Goal: Task Accomplishment & Management: Use online tool/utility

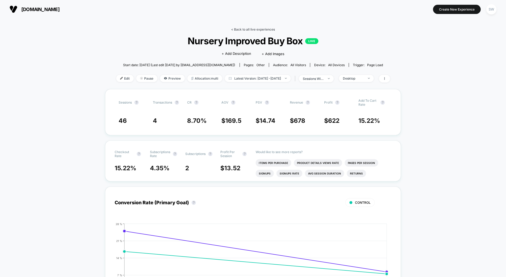
click at [256, 28] on link "< Back to all live experiences" at bounding box center [253, 29] width 44 height 4
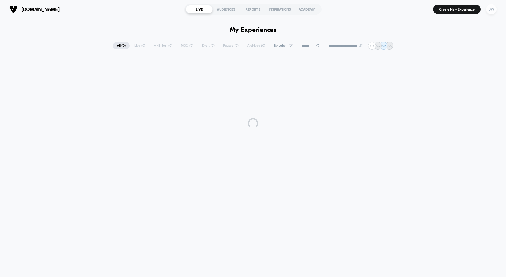
click at [494, 7] on div "SW" at bounding box center [491, 9] width 10 height 10
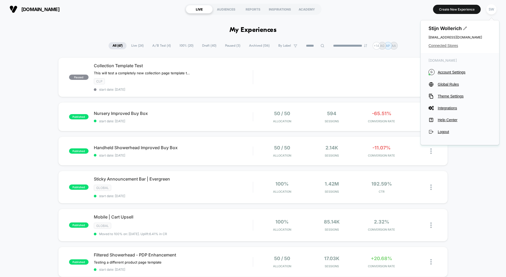
click at [447, 46] on span "Connected Stores" at bounding box center [460, 45] width 63 height 4
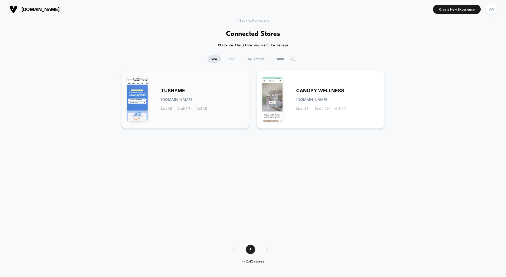
click at [197, 95] on div "TUSHYME [DOMAIN_NAME] Live (2) Draft (17) A/B (2)" at bounding box center [202, 100] width 83 height 22
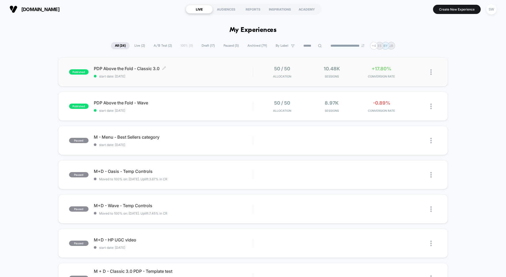
click at [181, 76] on span "start date: [DATE]" at bounding box center [173, 76] width 159 height 4
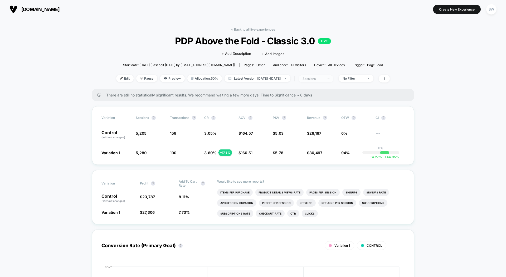
click at [324, 79] on div "sessions" at bounding box center [313, 79] width 21 height 4
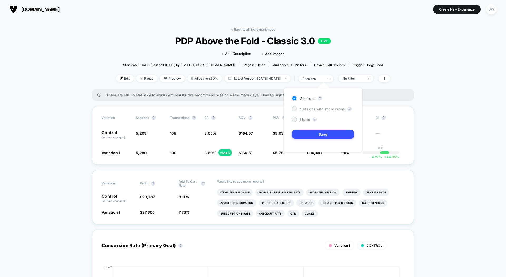
click at [319, 110] on span "Sessions with impressions" at bounding box center [322, 109] width 45 height 4
click at [328, 135] on button "Save" at bounding box center [323, 134] width 62 height 9
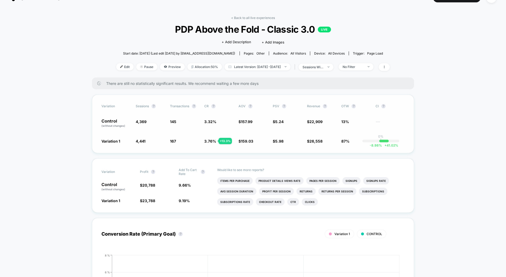
scroll to position [4, 0]
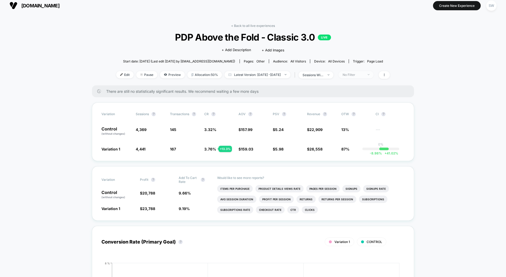
click at [361, 75] on div "No Filter" at bounding box center [353, 75] width 21 height 4
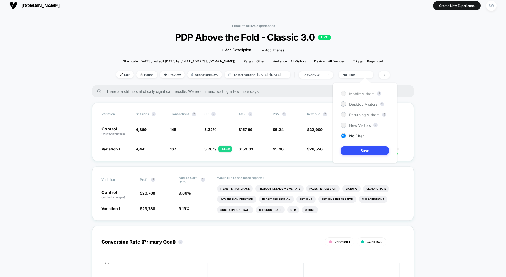
click at [359, 95] on span "Mobile Visitors" at bounding box center [361, 93] width 25 height 4
click at [359, 153] on button "Save" at bounding box center [365, 150] width 48 height 9
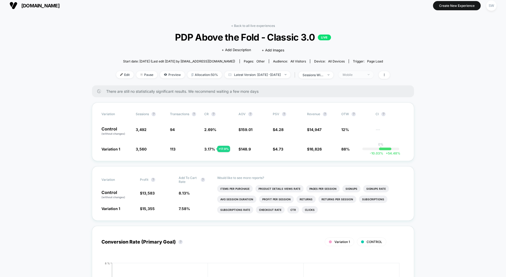
click at [370, 76] on span "Mobile" at bounding box center [356, 74] width 35 height 7
click at [345, 124] on div at bounding box center [343, 125] width 4 height 4
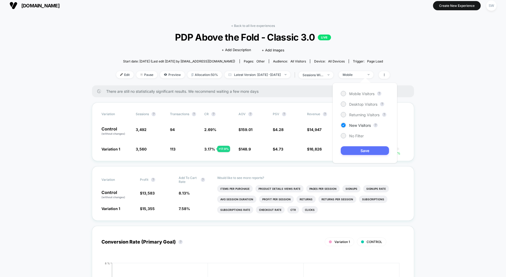
click at [357, 151] on button "Save" at bounding box center [365, 150] width 48 height 9
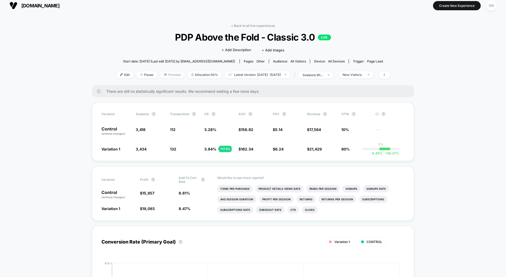
click at [164, 75] on icon at bounding box center [165, 75] width 3 height 2
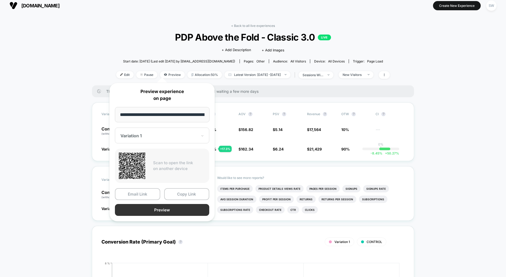
click at [161, 210] on button "Preview" at bounding box center [162, 210] width 94 height 12
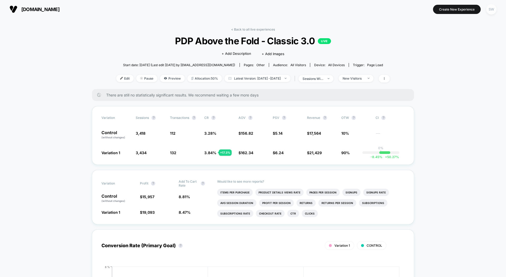
click at [493, 11] on div "SW" at bounding box center [491, 9] width 10 height 10
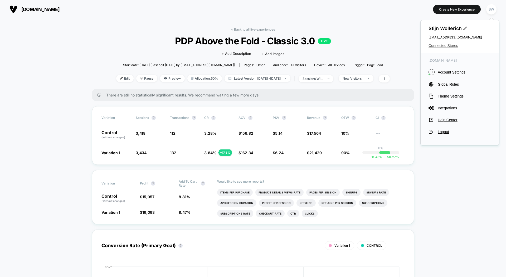
click at [445, 45] on span "Connected Stores" at bounding box center [460, 45] width 63 height 4
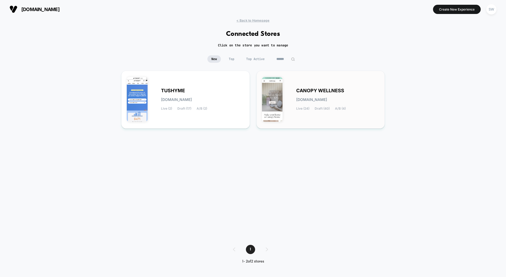
click at [307, 99] on span "[DOMAIN_NAME]" at bounding box center [311, 100] width 31 height 4
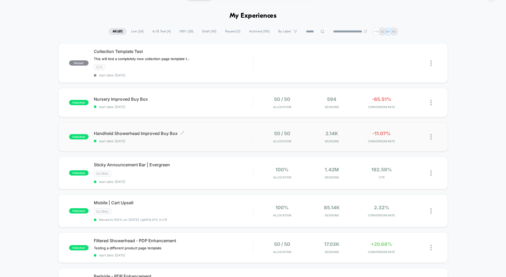
scroll to position [15, 0]
click at [210, 142] on div "published Handheld Showerhead Improved Buy Box start date: [DATE] 50 / 50 Alloc…" at bounding box center [253, 136] width 390 height 29
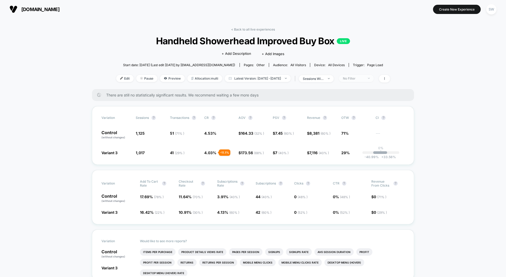
click at [358, 77] on div "No Filter" at bounding box center [353, 78] width 21 height 4
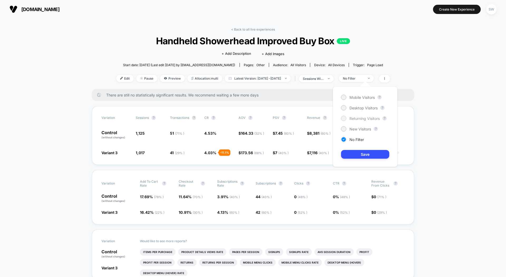
click at [348, 116] on div "Returning Visitors" at bounding box center [360, 118] width 39 height 5
click at [344, 100] on div "Mobile Visitors ? Desktop Visitors ? Returning Visitors ? New Visitors ? No Fil…" at bounding box center [365, 126] width 65 height 80
click at [344, 130] on div at bounding box center [344, 129] width 4 height 4
click at [352, 152] on button "Save" at bounding box center [365, 154] width 48 height 9
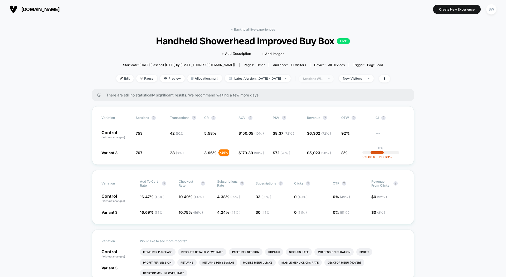
click at [324, 79] on div "sessions with impression" at bounding box center [313, 79] width 21 height 4
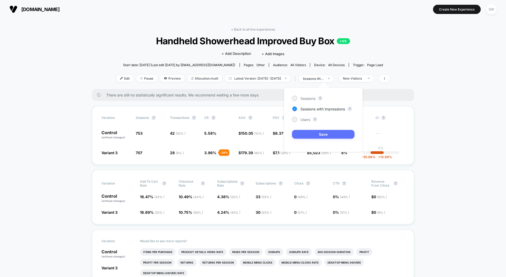
click at [318, 134] on button "Save" at bounding box center [323, 134] width 62 height 9
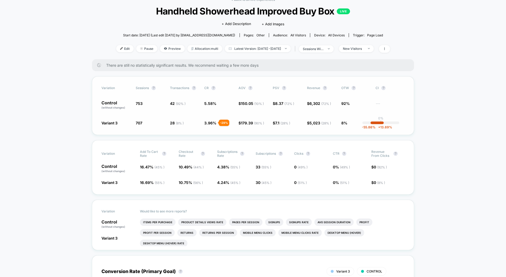
scroll to position [29, 0]
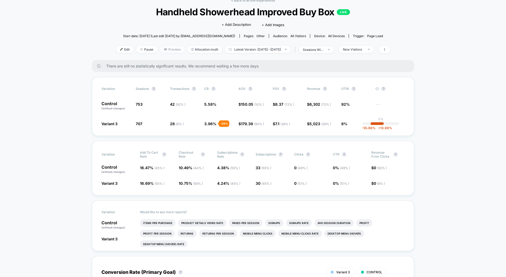
click at [170, 49] on span "Preview" at bounding box center [172, 49] width 25 height 7
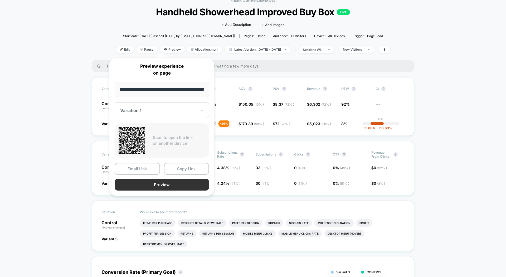
scroll to position [0, 0]
click at [164, 181] on button "Preview" at bounding box center [162, 185] width 94 height 12
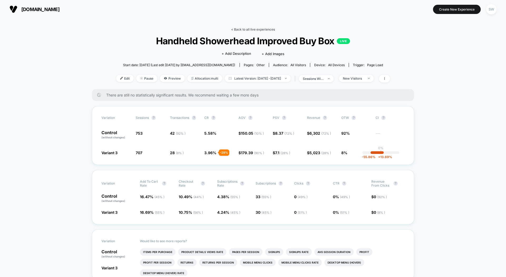
click at [242, 31] on link "< Back to all live experiences" at bounding box center [253, 29] width 44 height 4
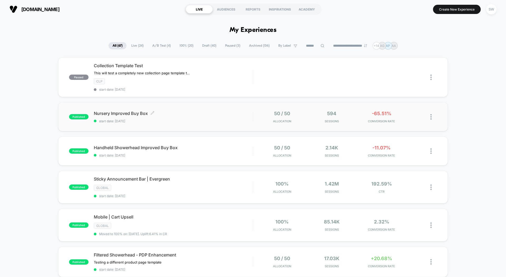
click at [217, 114] on span "Nursery Improved Buy Box Click to edit experience details" at bounding box center [173, 113] width 159 height 5
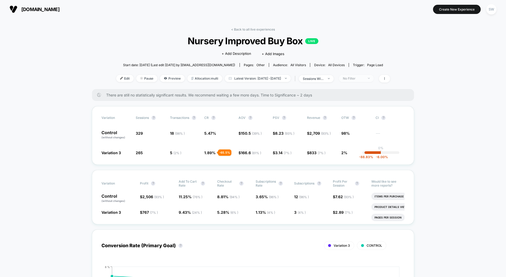
click at [358, 81] on span "No Filter" at bounding box center [356, 78] width 35 height 7
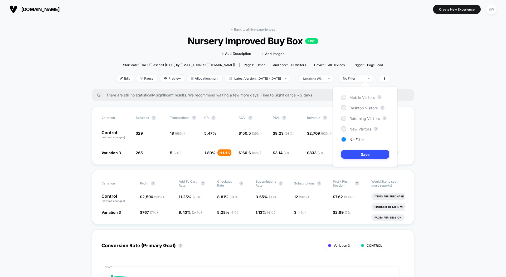
click at [345, 97] on div at bounding box center [344, 97] width 4 height 4
click at [354, 153] on button "Save" at bounding box center [365, 154] width 48 height 9
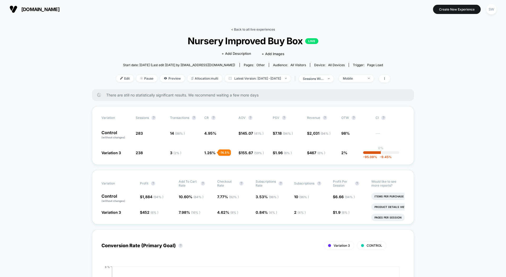
click at [252, 30] on link "< Back to all live experiences" at bounding box center [253, 29] width 44 height 4
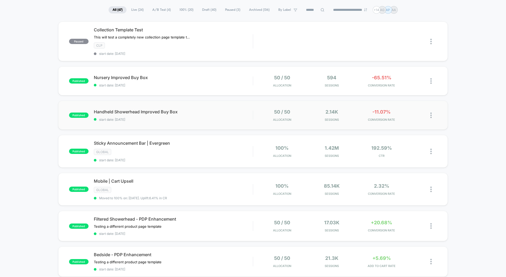
scroll to position [36, 0]
click at [225, 84] on span "start date: [DATE]" at bounding box center [173, 85] width 159 height 4
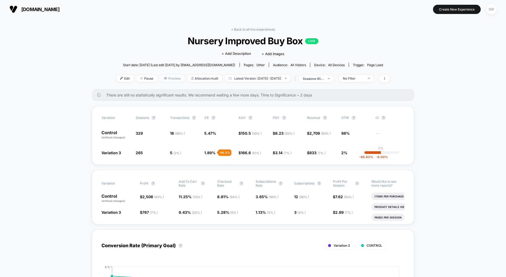
click at [160, 80] on span "Preview" at bounding box center [172, 78] width 25 height 7
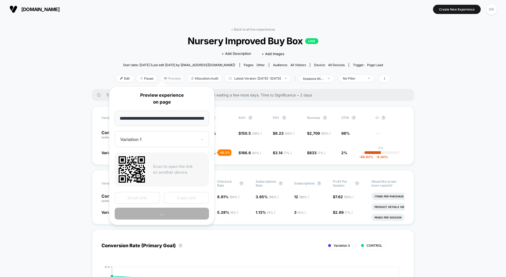
scroll to position [0, 27]
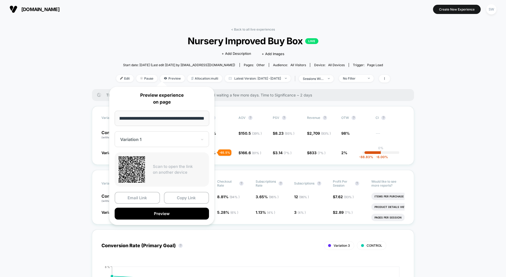
click at [158, 137] on div at bounding box center [158, 139] width 77 height 5
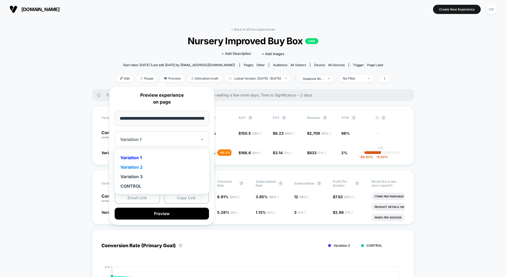
click at [162, 167] on div "Variation 2" at bounding box center [161, 166] width 89 height 9
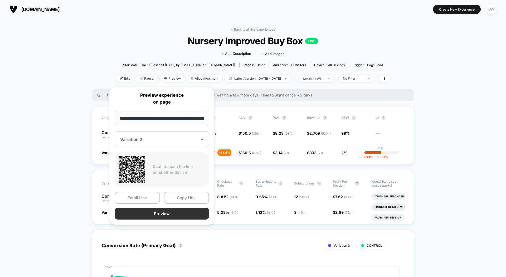
click at [169, 213] on button "Preview" at bounding box center [162, 214] width 94 height 12
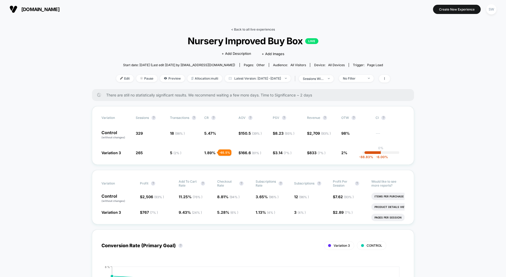
click at [241, 27] on link "< Back to all live experiences" at bounding box center [253, 29] width 44 height 4
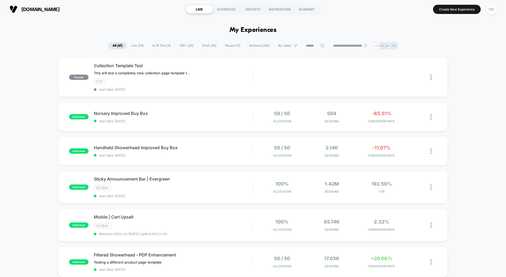
click at [205, 46] on span "Draft ( 40 )" at bounding box center [209, 45] width 22 height 7
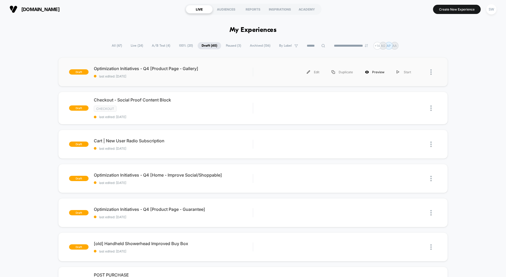
click at [376, 73] on div "Preview" at bounding box center [375, 72] width 32 height 12
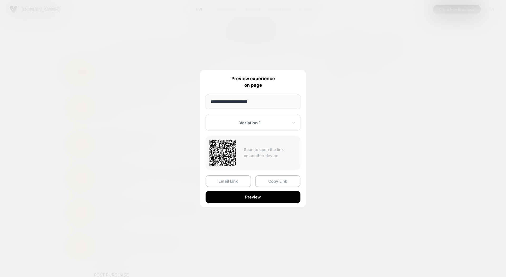
click at [246, 125] on div at bounding box center [249, 122] width 77 height 5
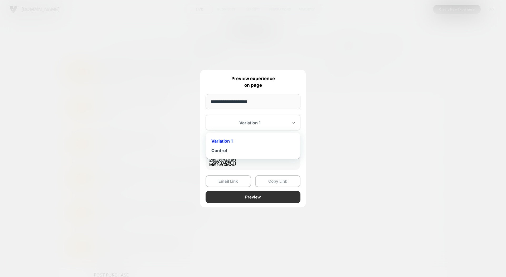
click at [259, 195] on button "Preview" at bounding box center [253, 197] width 95 height 12
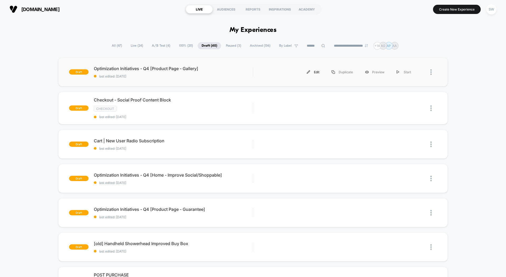
click at [315, 73] on div "Edit" at bounding box center [313, 72] width 25 height 12
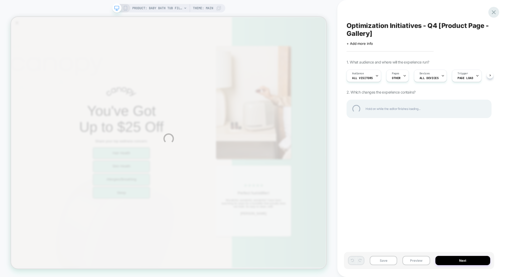
click at [494, 11] on div at bounding box center [493, 12] width 11 height 11
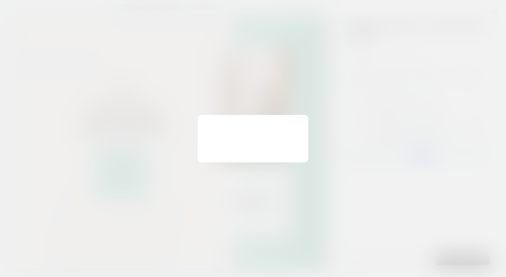
scroll to position [0, 0]
click at [236, 150] on button "Discard Changes" at bounding box center [226, 151] width 47 height 16
